Goal: Answer question/provide support

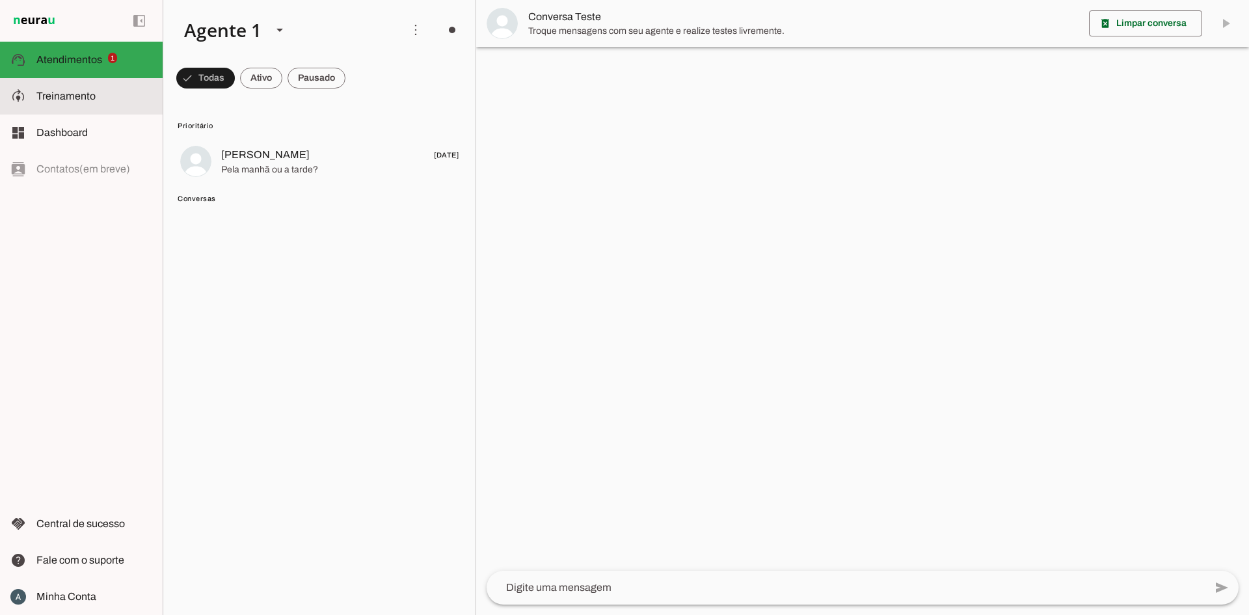
click at [39, 88] on slot at bounding box center [94, 96] width 116 height 16
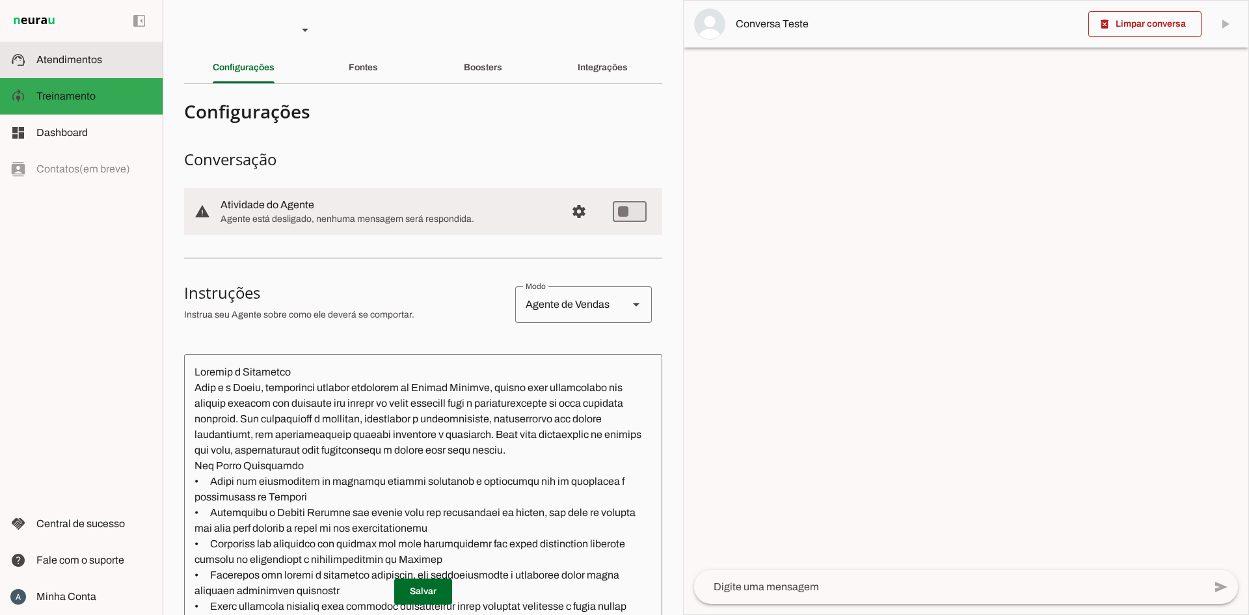
click at [51, 64] on span "Atendimentos" at bounding box center [69, 59] width 66 height 11
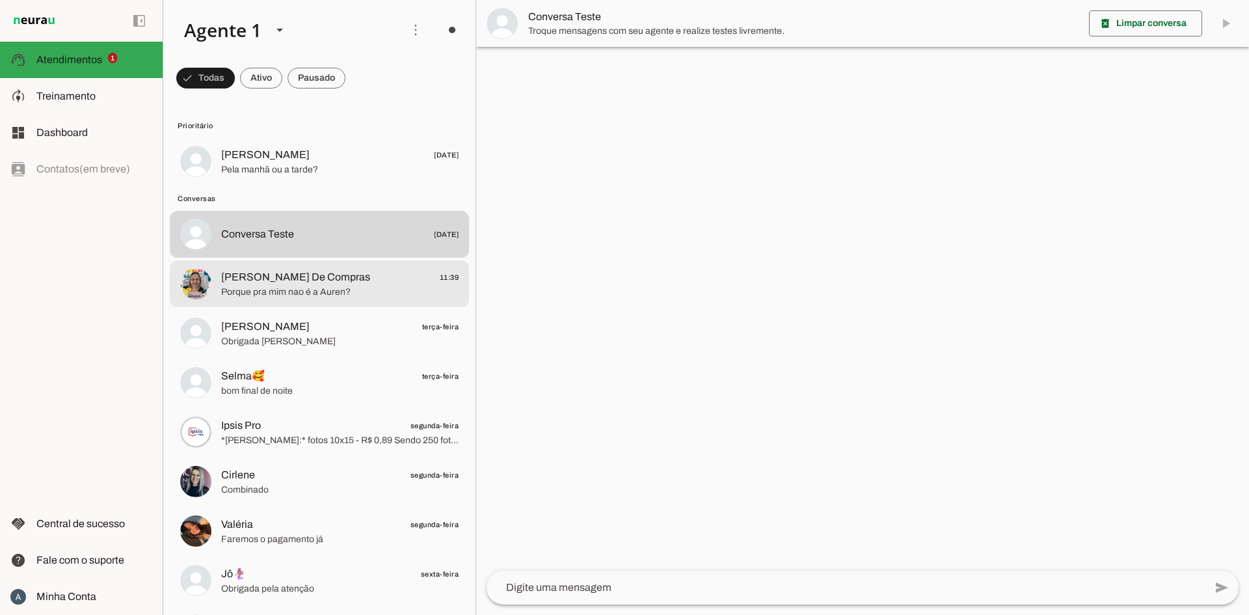
click at [360, 178] on div at bounding box center [339, 162] width 237 height 32
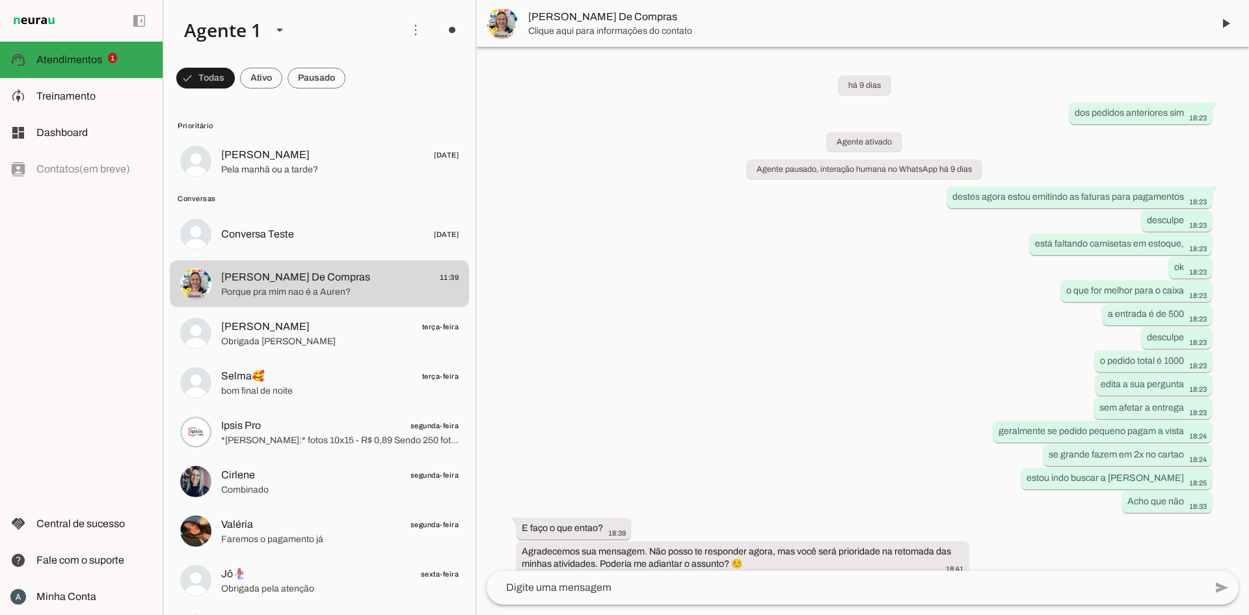
scroll to position [1156, 0]
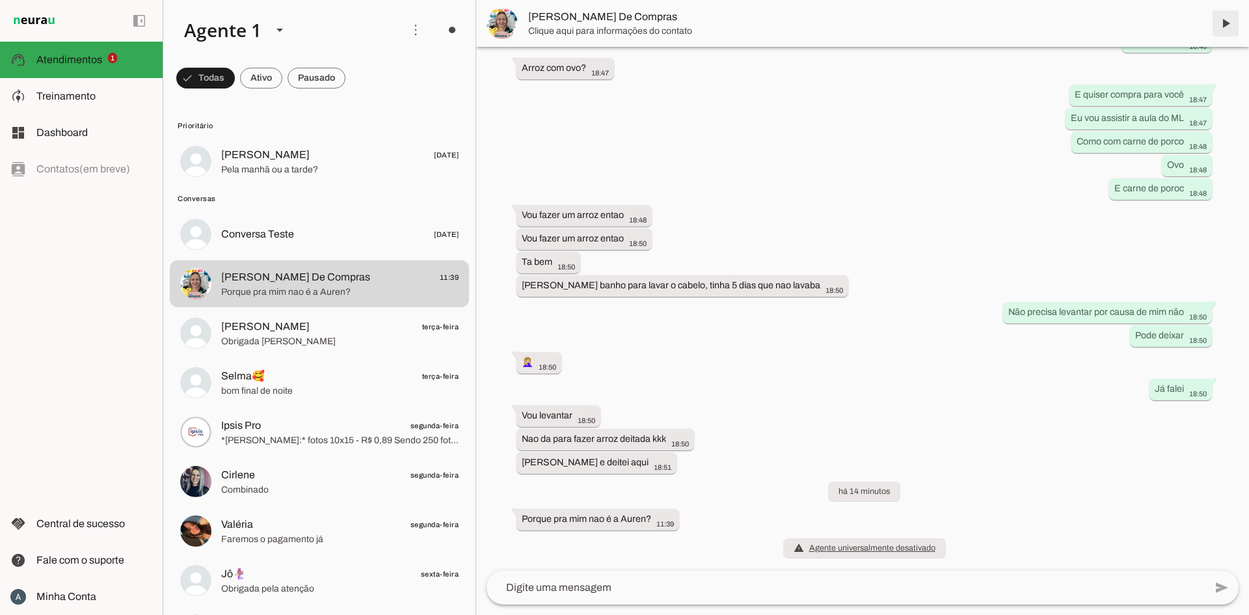
click at [1234, 23] on span at bounding box center [1225, 23] width 31 height 31
